Goal: Task Accomplishment & Management: Manage account settings

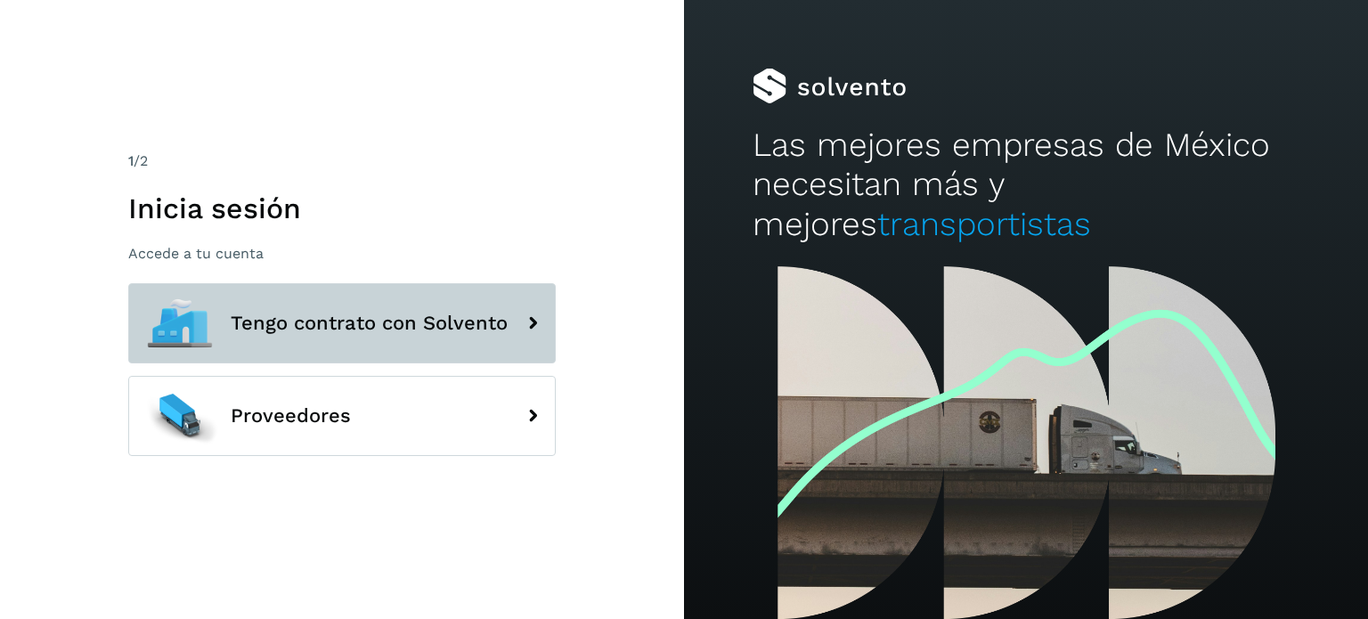
click at [454, 344] on button "Tengo contrato con Solvento" at bounding box center [342, 323] width 428 height 80
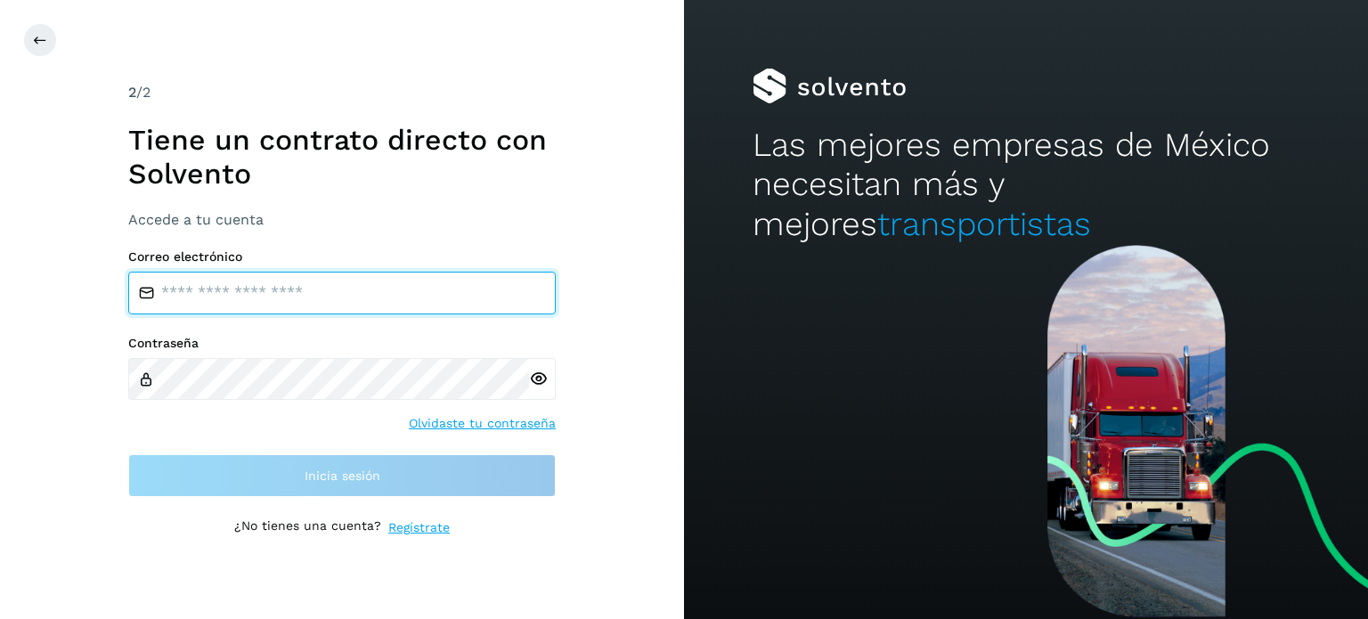
click at [241, 295] on input "email" at bounding box center [342, 293] width 428 height 43
type input "**********"
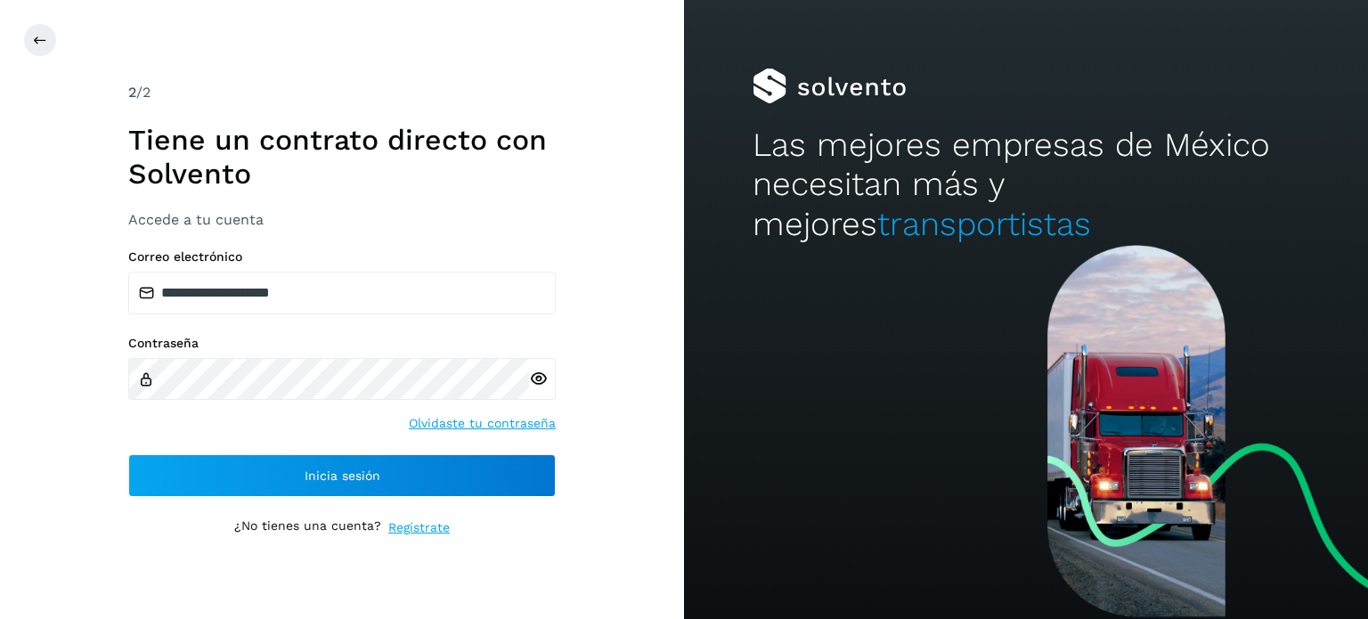
click at [532, 374] on icon at bounding box center [538, 379] width 19 height 19
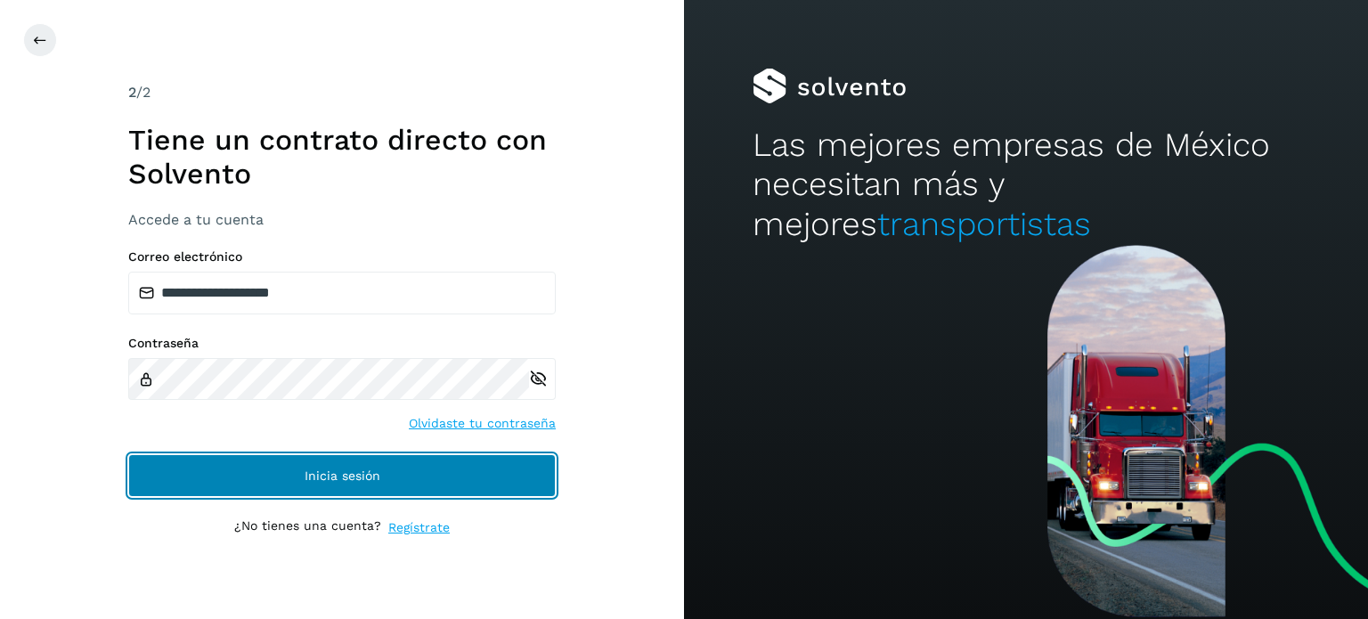
click at [378, 458] on button "Inicia sesión" at bounding box center [342, 475] width 428 height 43
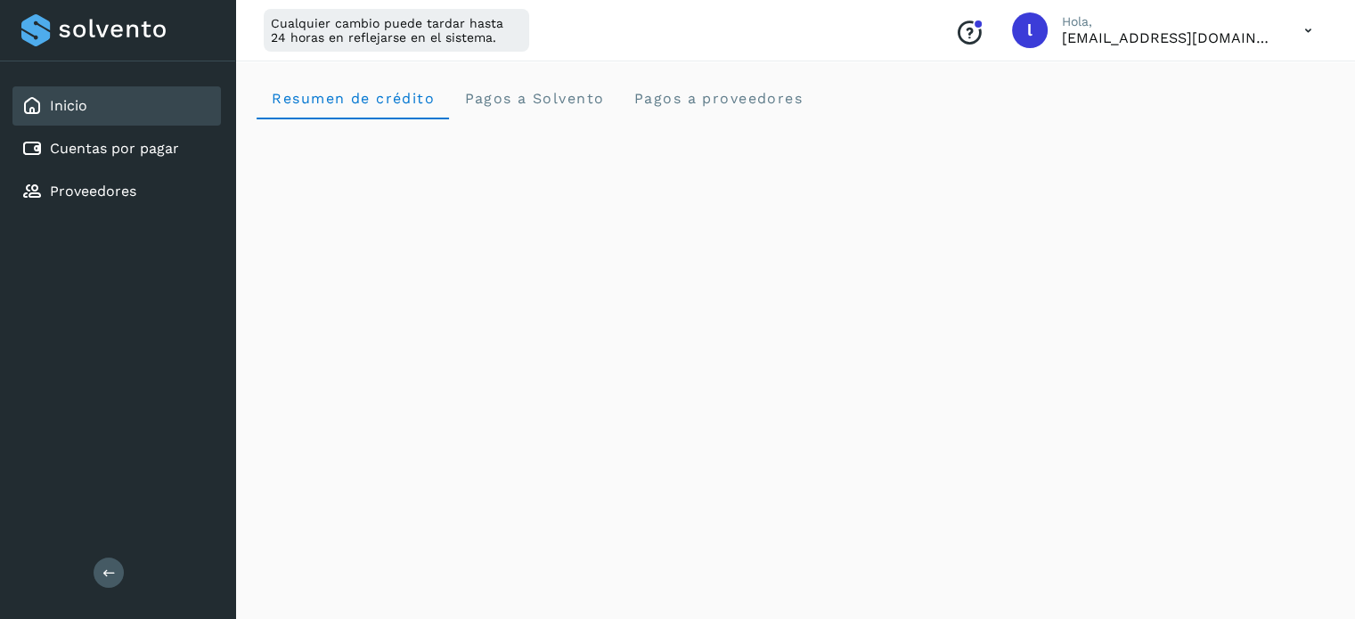
click at [1312, 28] on icon at bounding box center [1308, 30] width 37 height 37
click at [1147, 126] on div "Cerrar sesión" at bounding box center [1220, 115] width 212 height 34
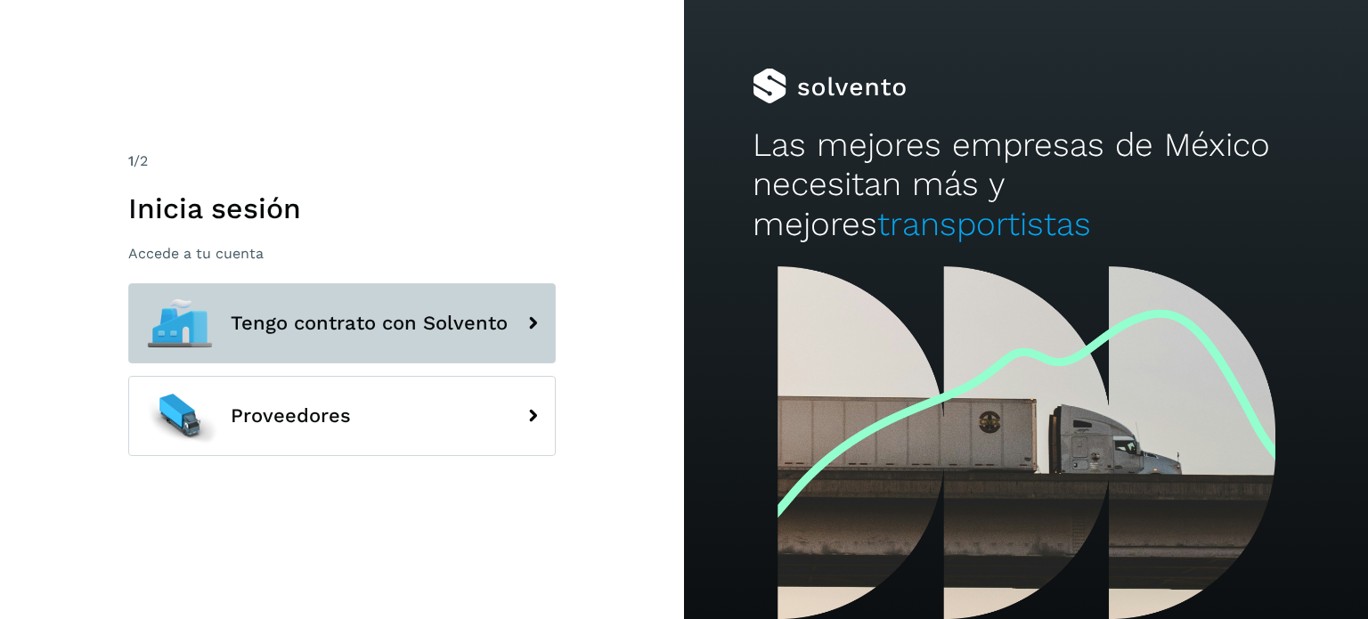
click at [226, 286] on button "Tengo contrato con Solvento" at bounding box center [342, 323] width 428 height 80
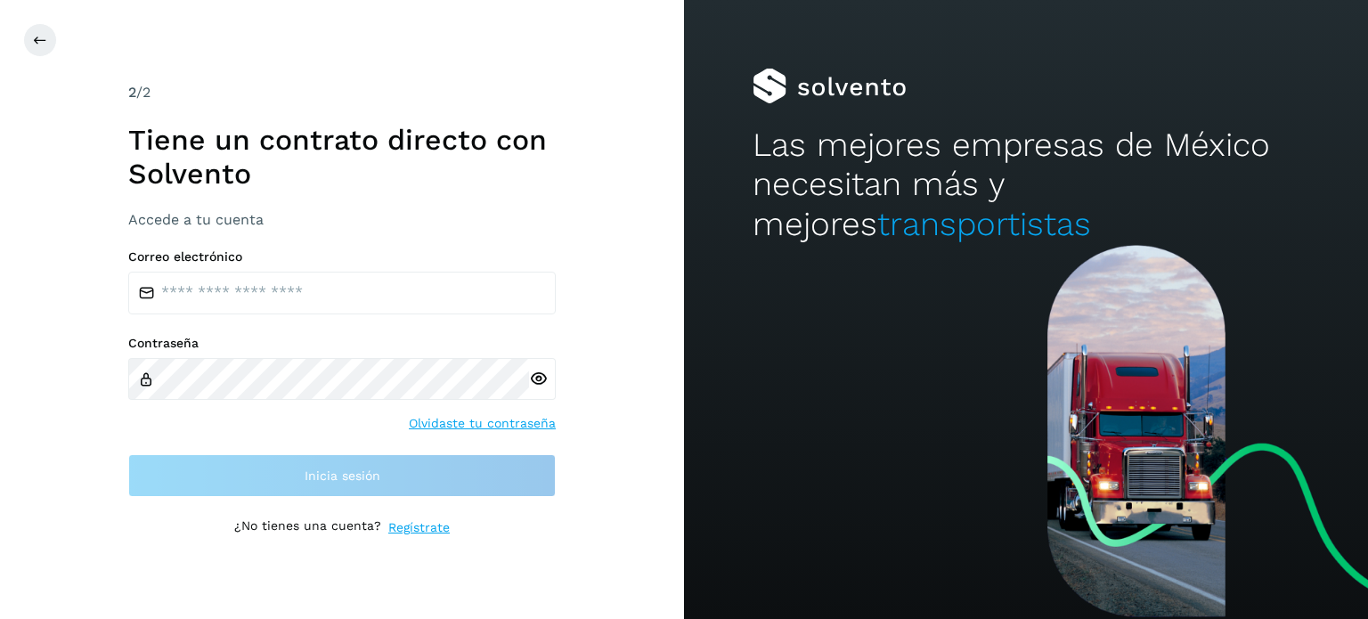
click at [233, 270] on div "Correo electrónico" at bounding box center [342, 281] width 428 height 65
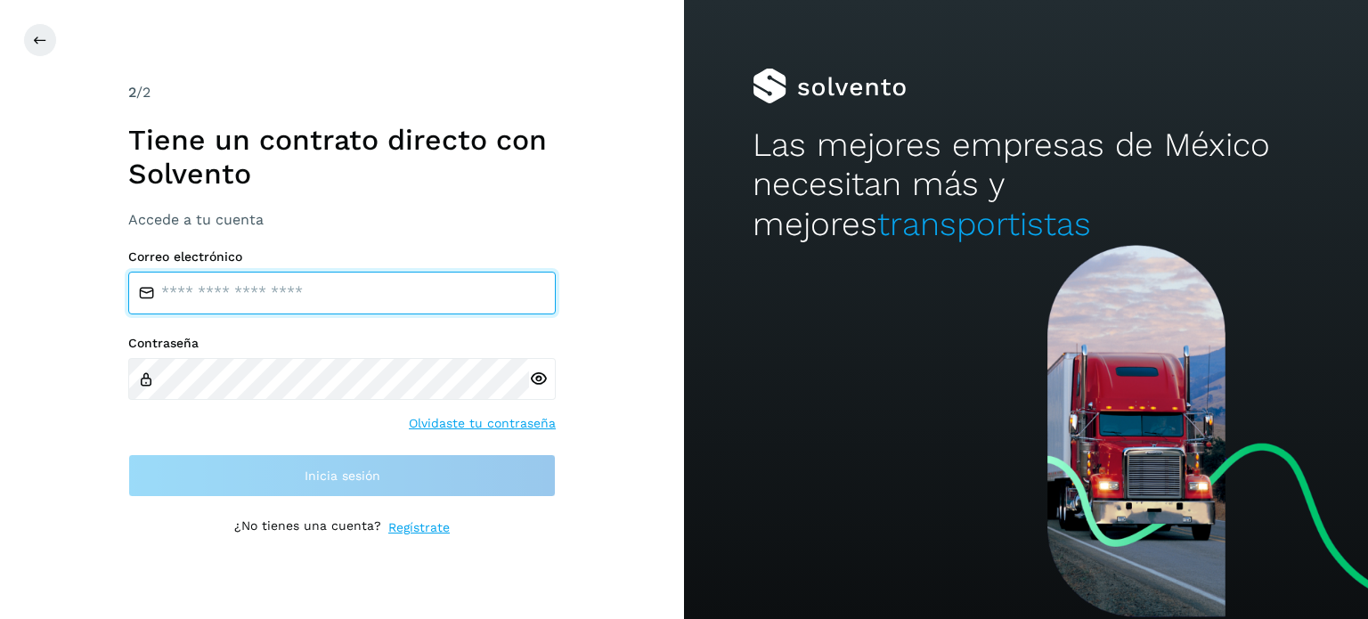
click at [241, 289] on input "email" at bounding box center [342, 293] width 428 height 43
type input "**********"
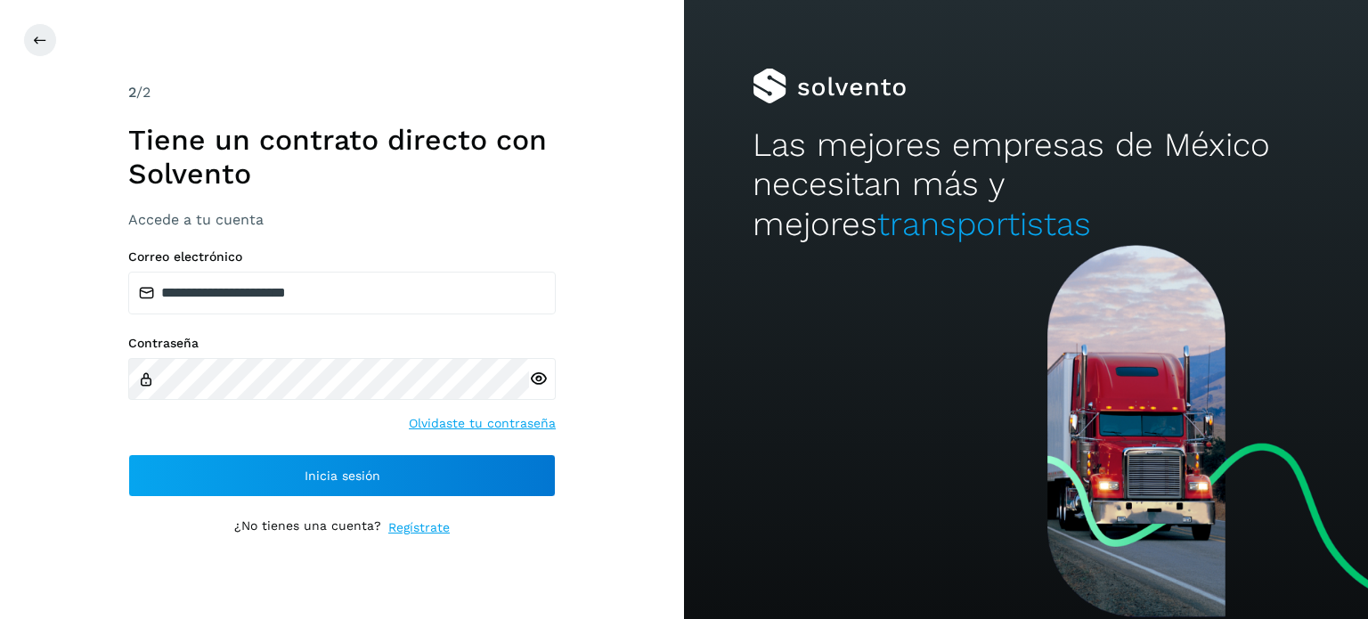
click at [536, 373] on icon at bounding box center [538, 379] width 19 height 19
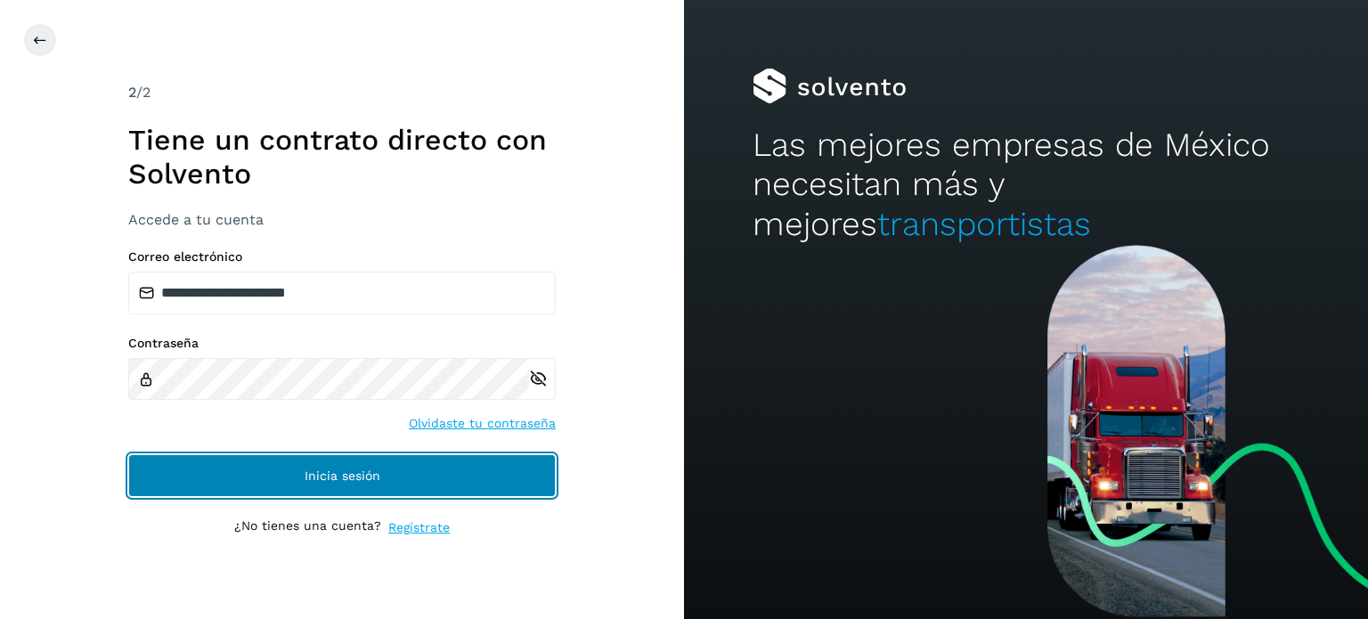
click at [344, 485] on button "Inicia sesión" at bounding box center [342, 475] width 428 height 43
